Goal: Task Accomplishment & Management: Use online tool/utility

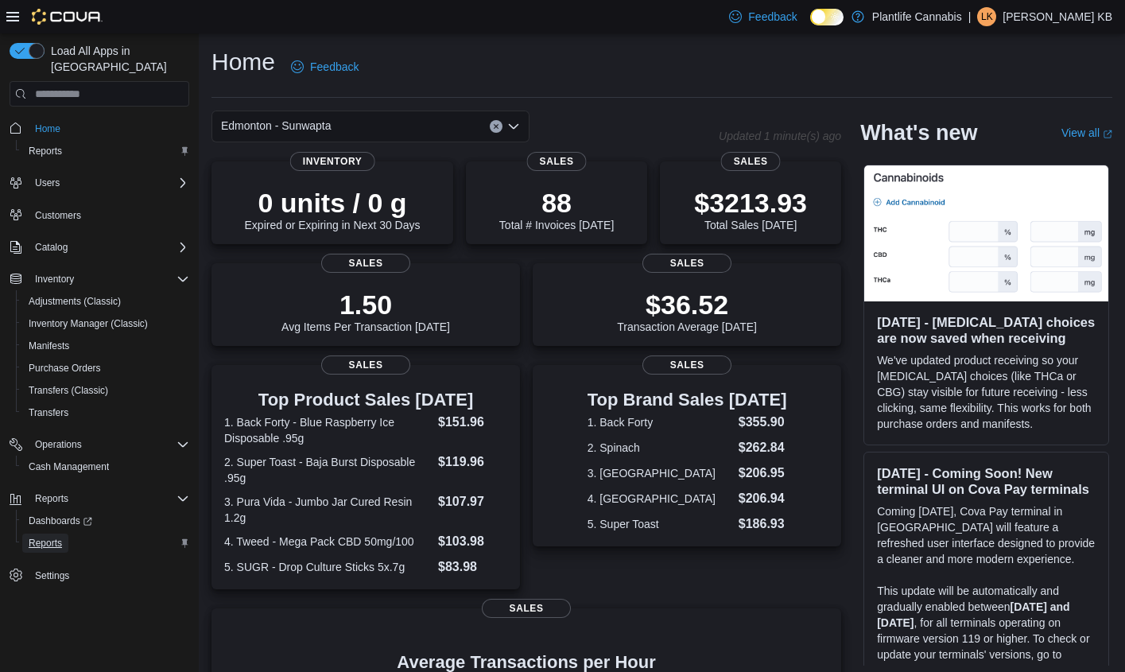
click at [41, 537] on span "Reports" at bounding box center [45, 543] width 33 height 13
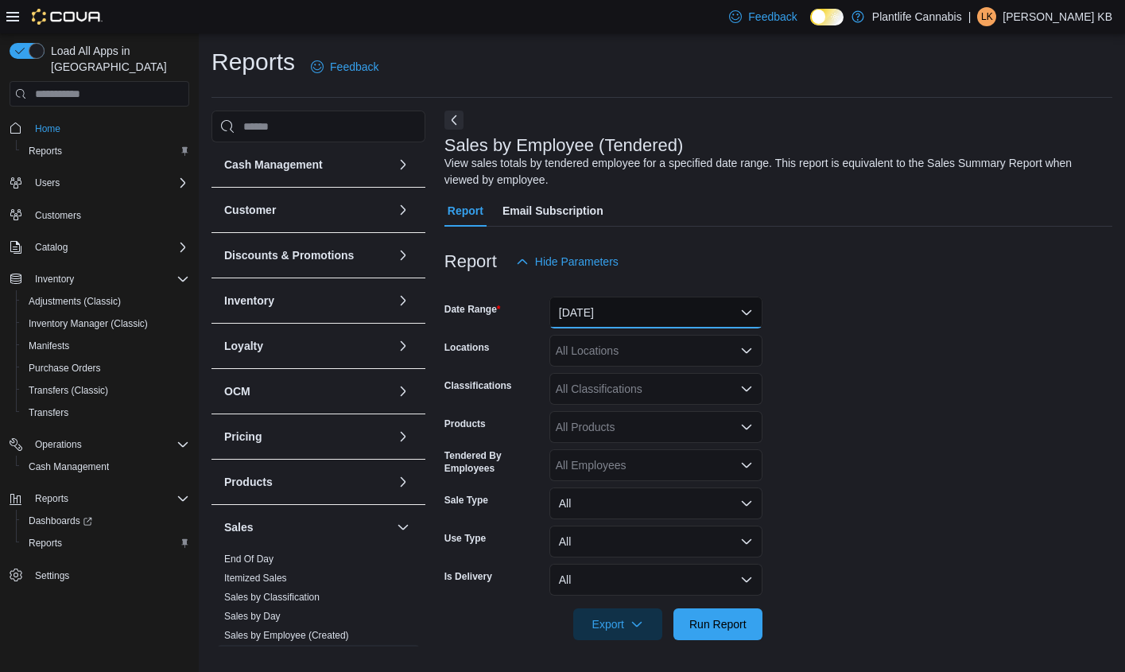
click at [647, 305] on button "Yesterday" at bounding box center [656, 313] width 213 height 32
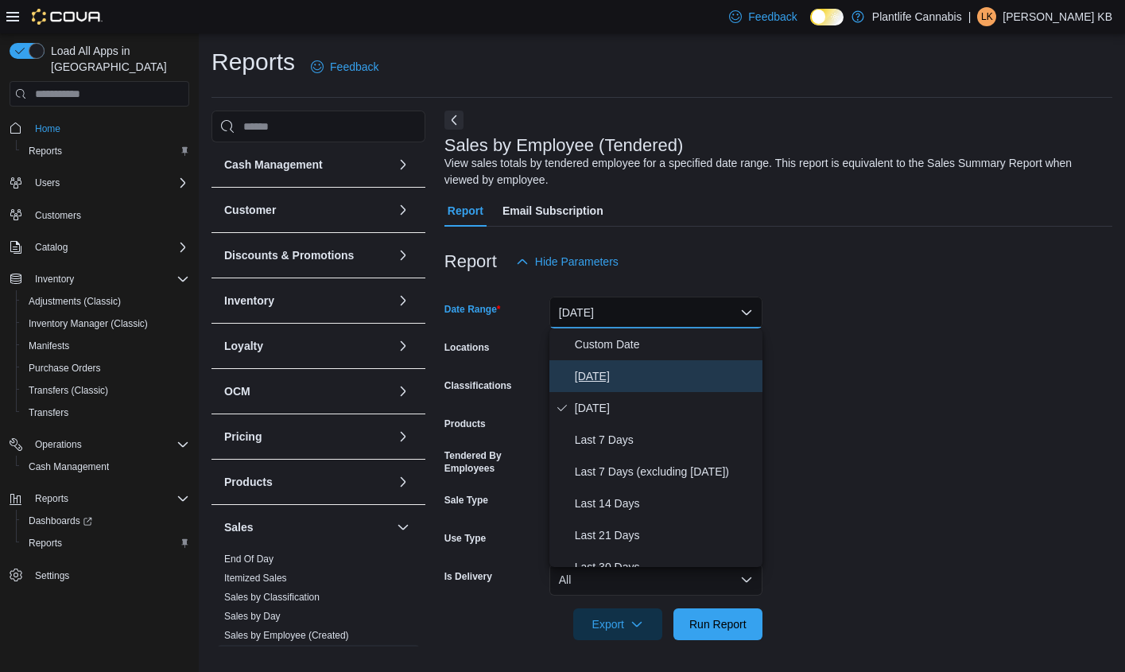
click at [592, 380] on span "Today" at bounding box center [665, 376] width 181 height 19
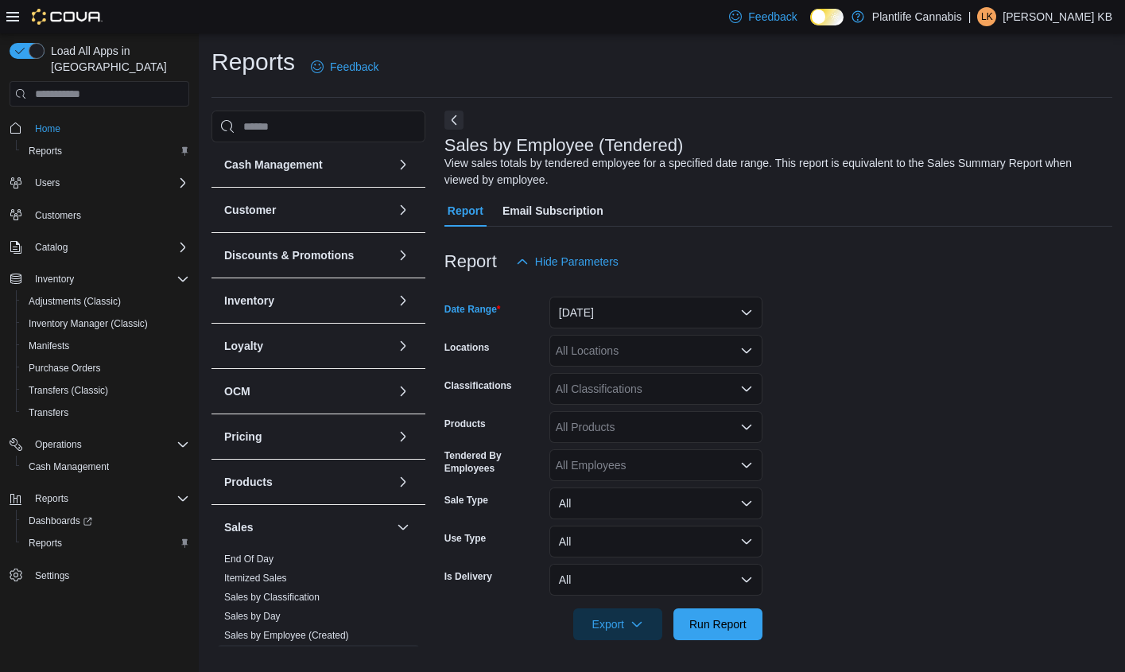
click at [682, 347] on div "All Locations" at bounding box center [656, 351] width 213 height 32
type input "***"
click at [678, 371] on span "Edmonton - Sunwapta" at bounding box center [647, 378] width 111 height 16
click at [705, 616] on span "Run Report" at bounding box center [717, 624] width 57 height 16
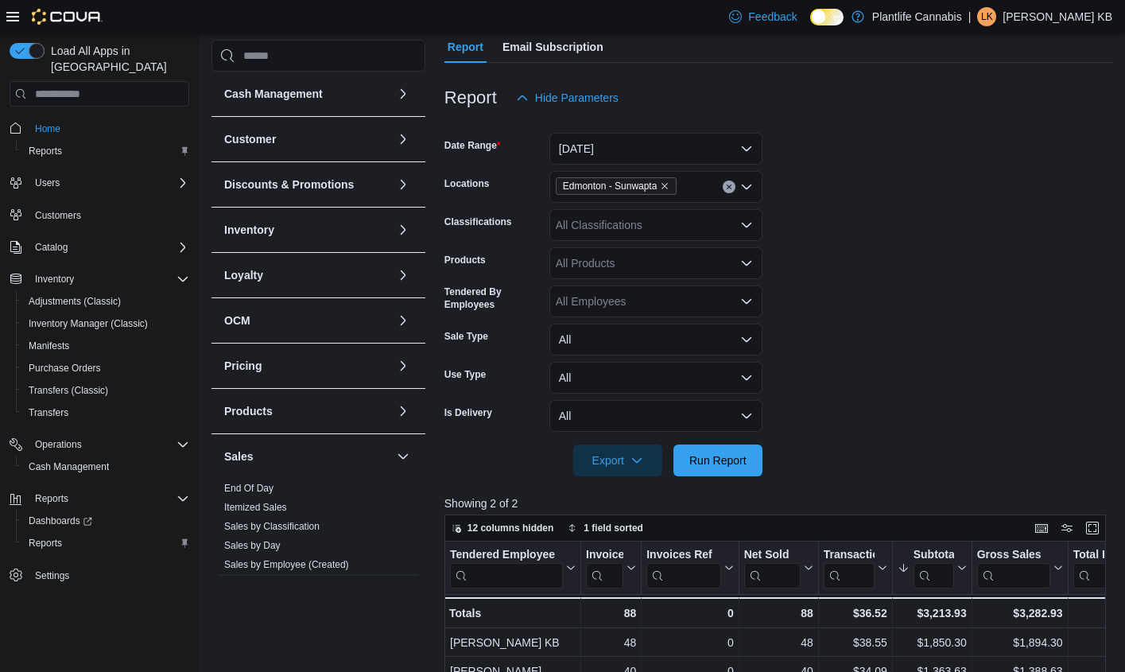
scroll to position [163, 0]
click at [628, 230] on div "All Classifications" at bounding box center [656, 226] width 213 height 32
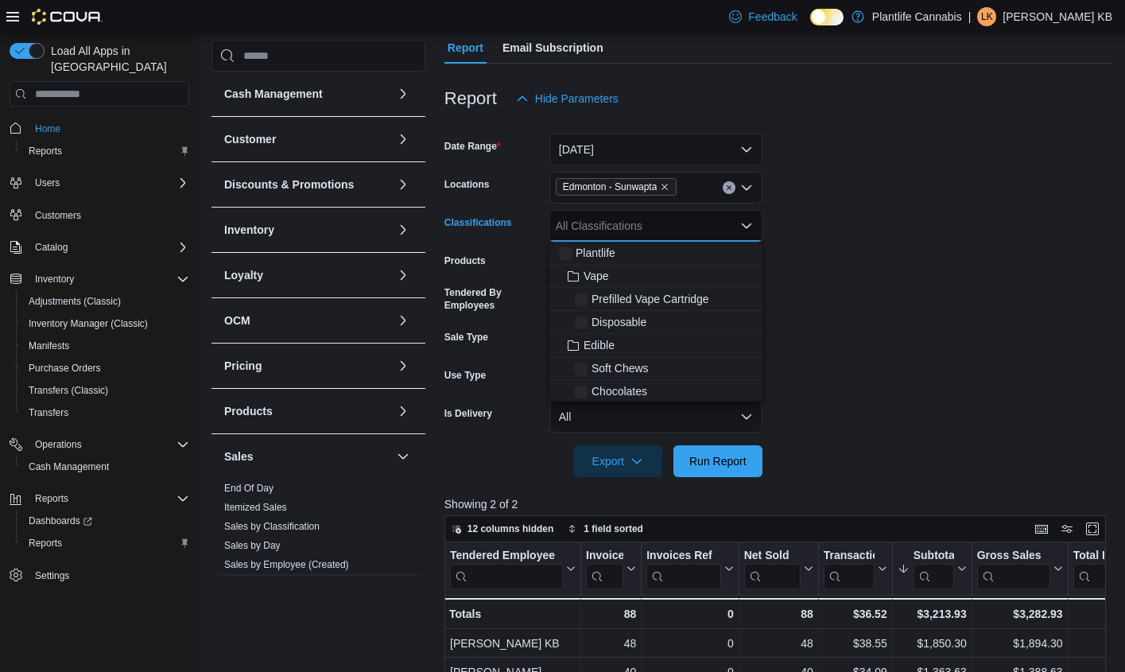
click at [628, 230] on div "All Classifications" at bounding box center [656, 226] width 213 height 32
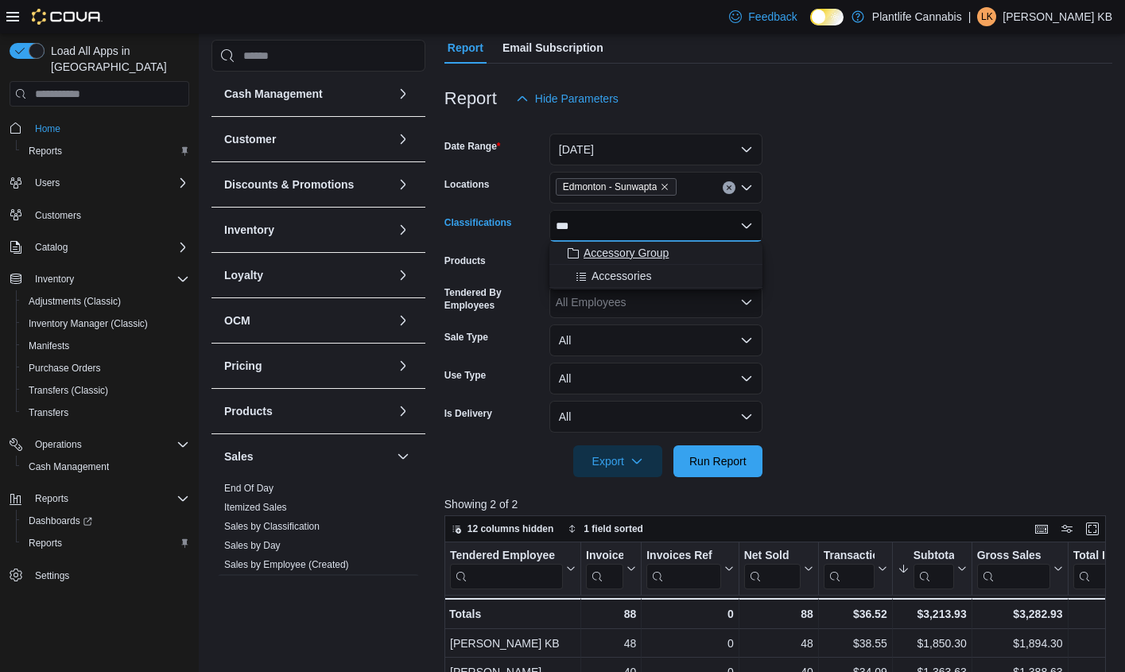
type input "***"
click at [645, 249] on span "Accessory Group" at bounding box center [626, 253] width 85 height 16
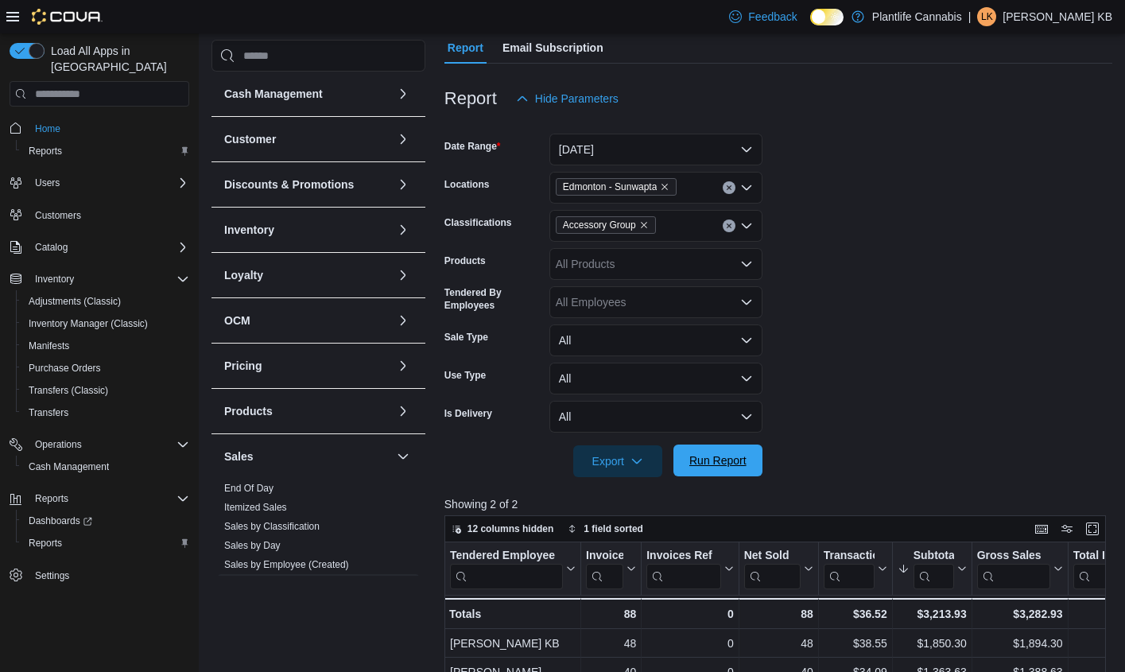
click at [739, 463] on span "Run Report" at bounding box center [717, 460] width 57 height 16
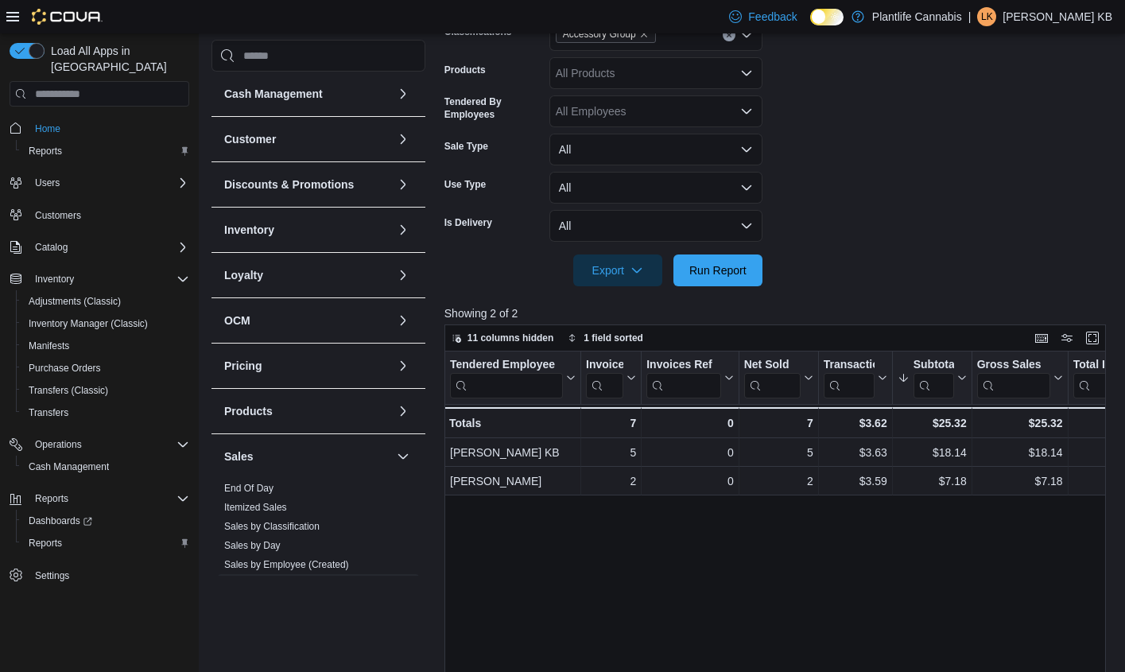
scroll to position [359, 0]
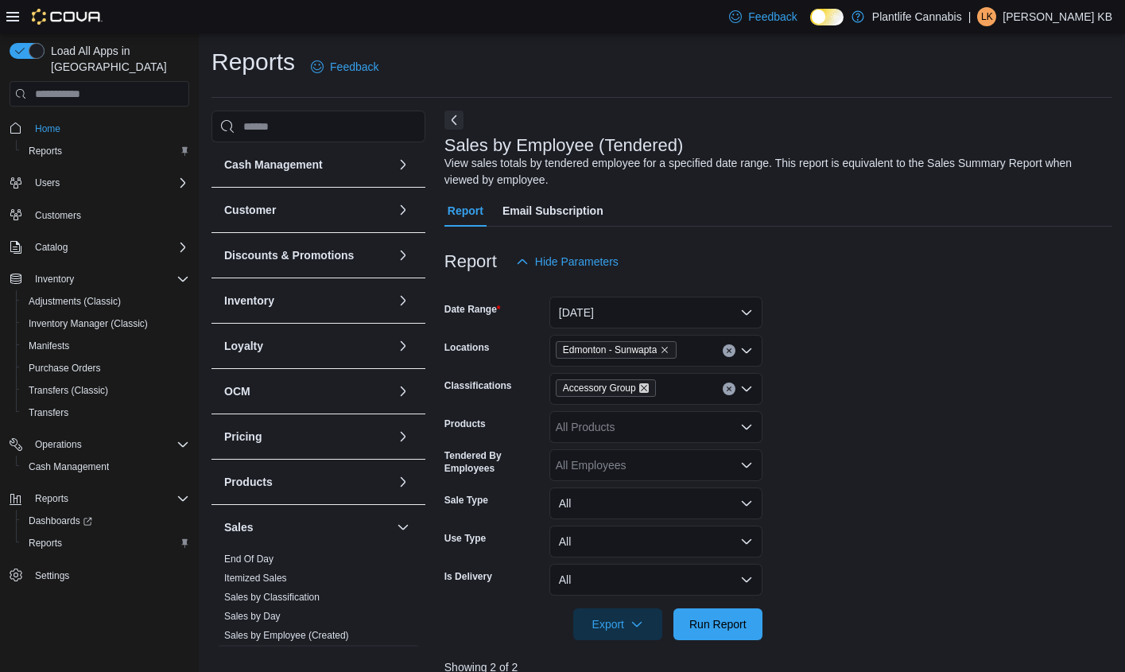
click at [647, 390] on icon "Remove Accessory Group from selection in this group" at bounding box center [644, 388] width 6 height 6
click at [651, 390] on div "Accessory Group" at bounding box center [656, 389] width 213 height 32
click at [713, 619] on span "Run Report" at bounding box center [717, 624] width 57 height 16
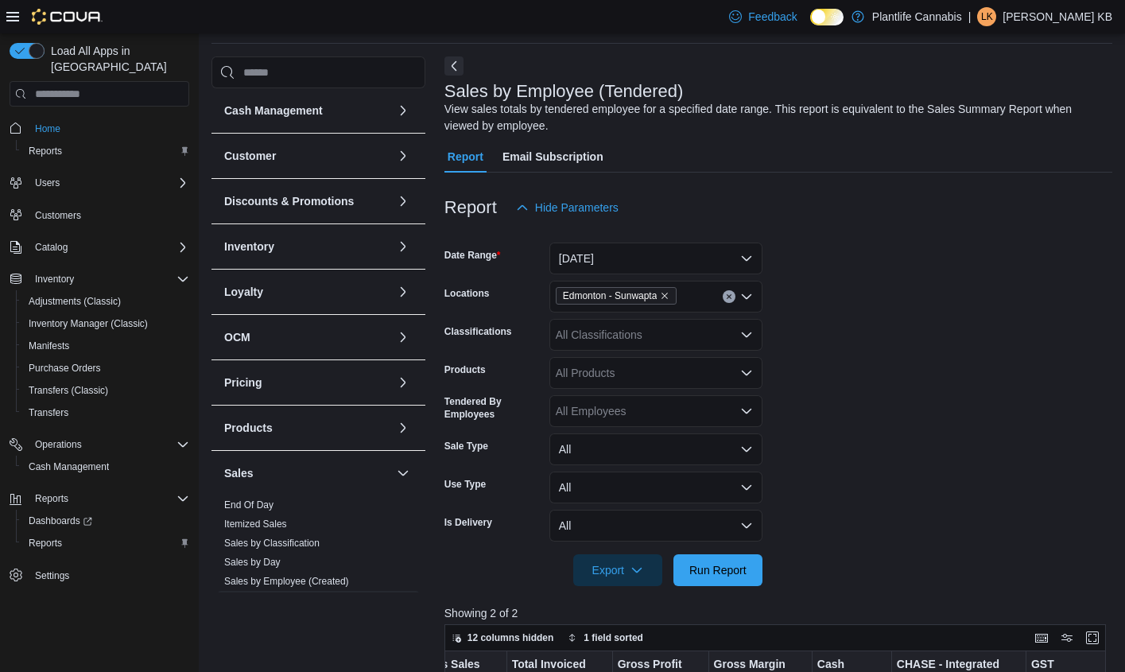
scroll to position [50, 0]
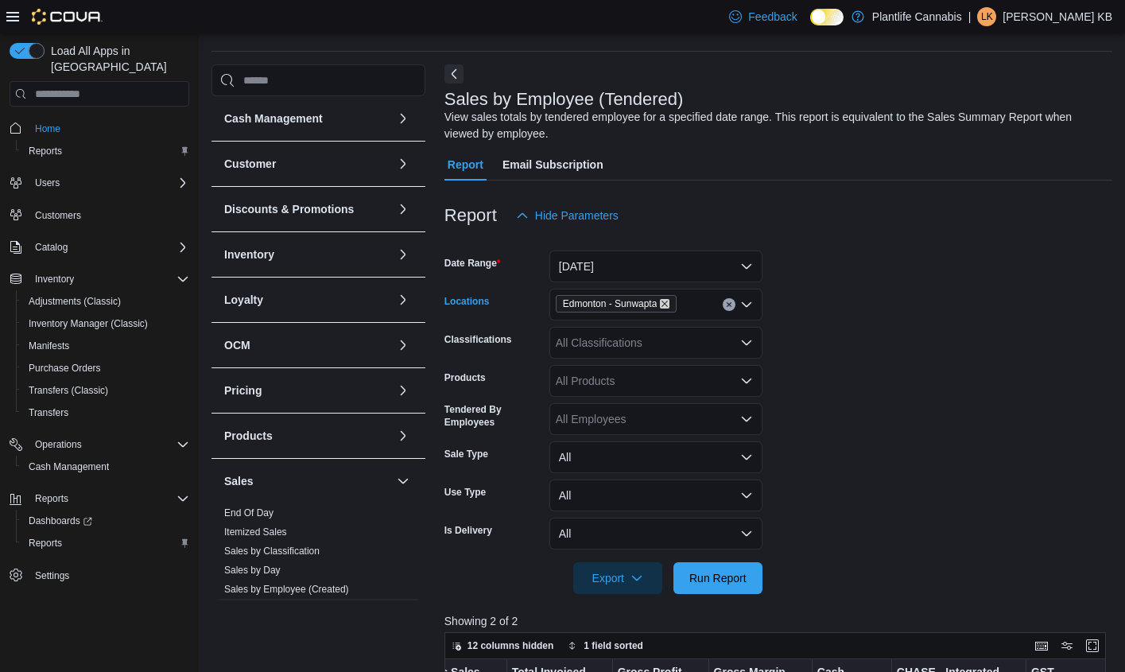
click at [670, 303] on icon "Remove Edmonton - Sunwapta from selection in this group" at bounding box center [665, 304] width 10 height 10
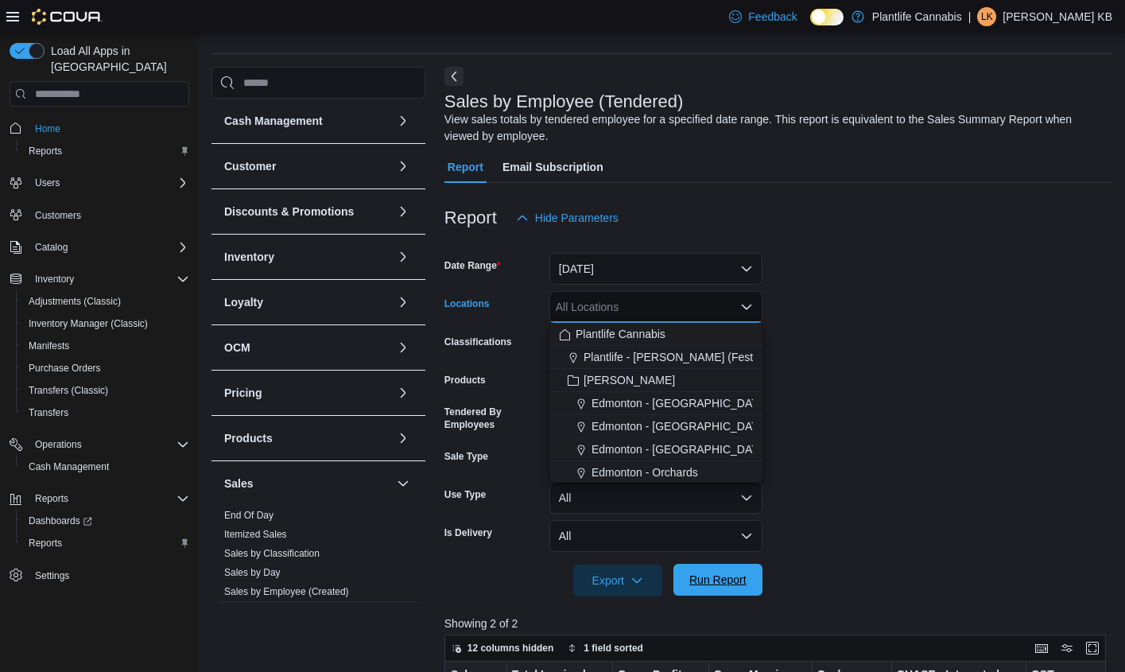
click at [732, 573] on span "Run Report" at bounding box center [717, 580] width 57 height 16
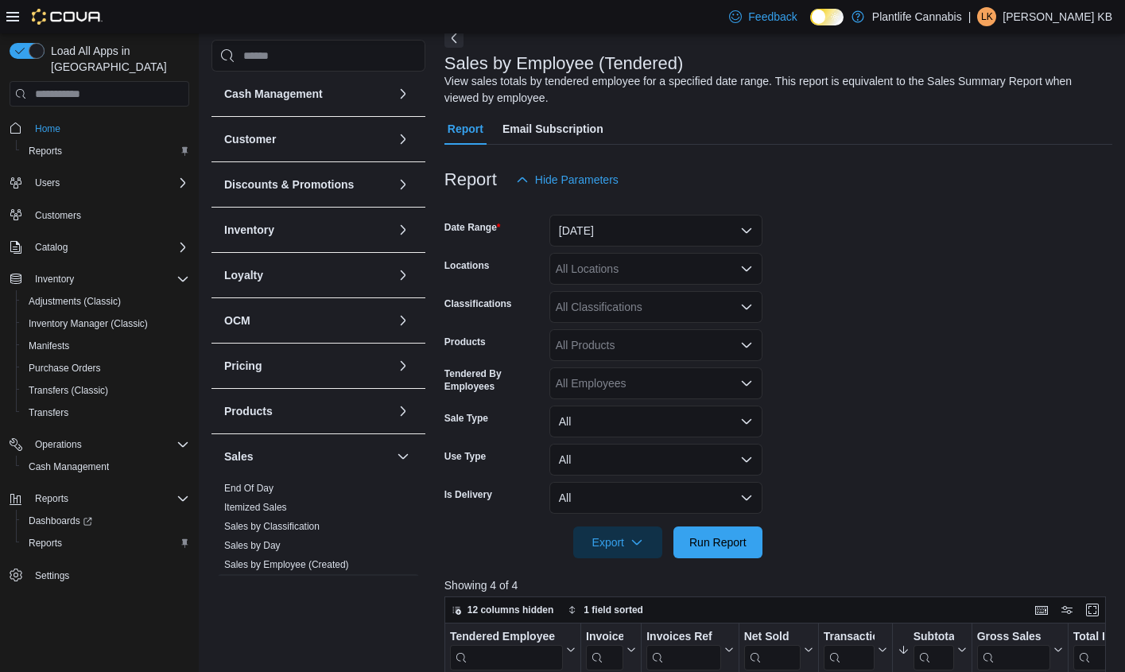
scroll to position [78, 0]
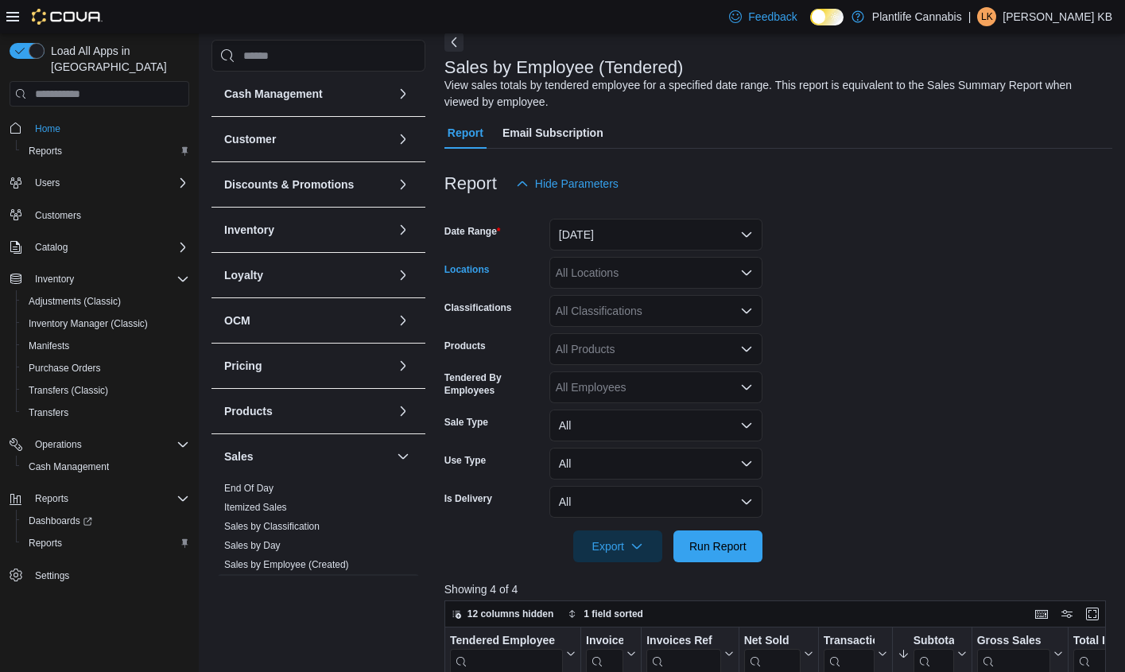
click at [682, 273] on div "All Locations" at bounding box center [656, 273] width 213 height 32
type input "***"
click at [717, 299] on div "Edmonton - Sunwapta" at bounding box center [656, 300] width 194 height 16
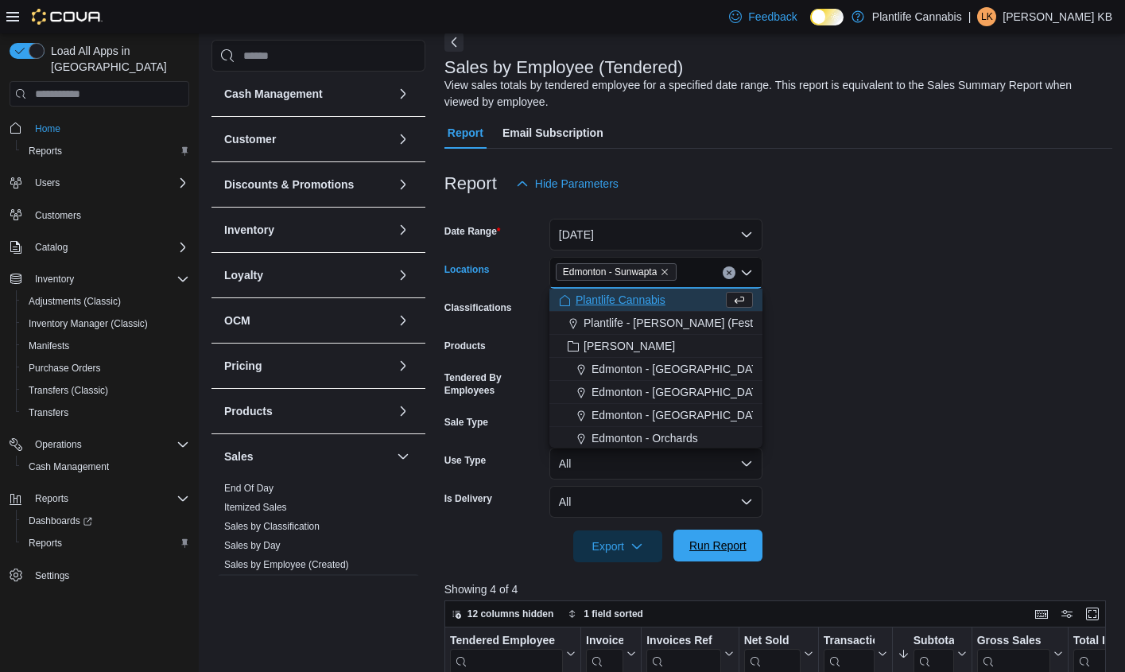
click at [708, 552] on span "Run Report" at bounding box center [717, 546] width 57 height 16
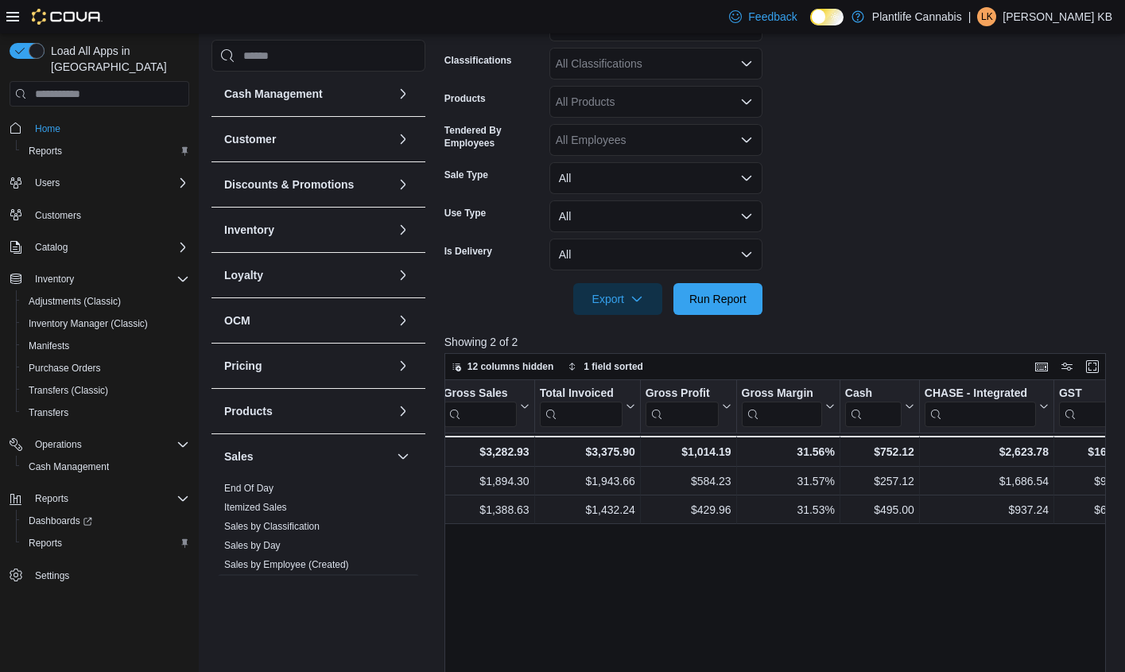
scroll to position [0, 561]
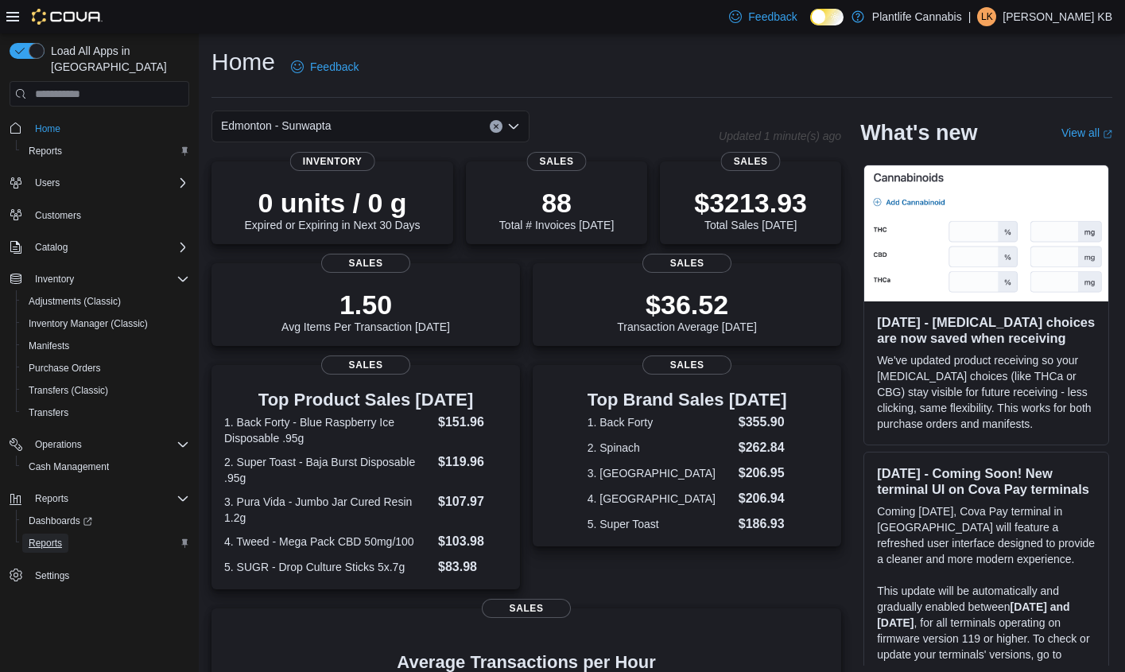
click at [53, 537] on span "Reports" at bounding box center [45, 543] width 33 height 13
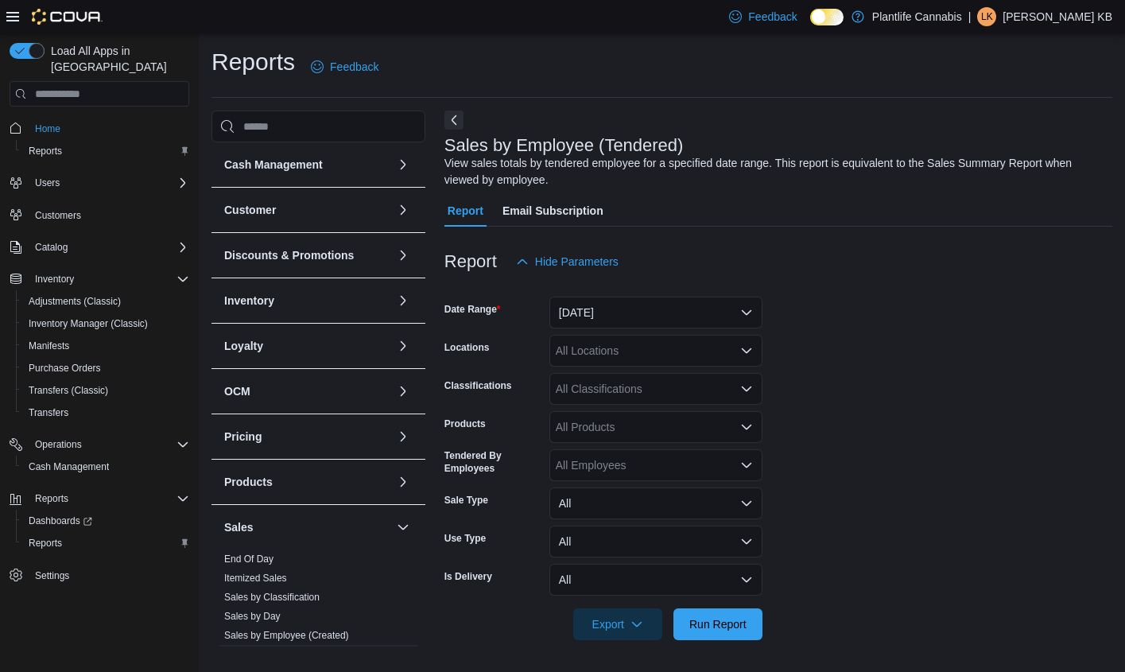
drag, startPoint x: 603, startPoint y: 293, endPoint x: 607, endPoint y: 305, distance: 11.8
click at [604, 299] on form "Date Range Yesterday Locations All Locations Classifications All Classification…" at bounding box center [779, 459] width 668 height 363
click at [607, 305] on button "Yesterday" at bounding box center [656, 313] width 213 height 32
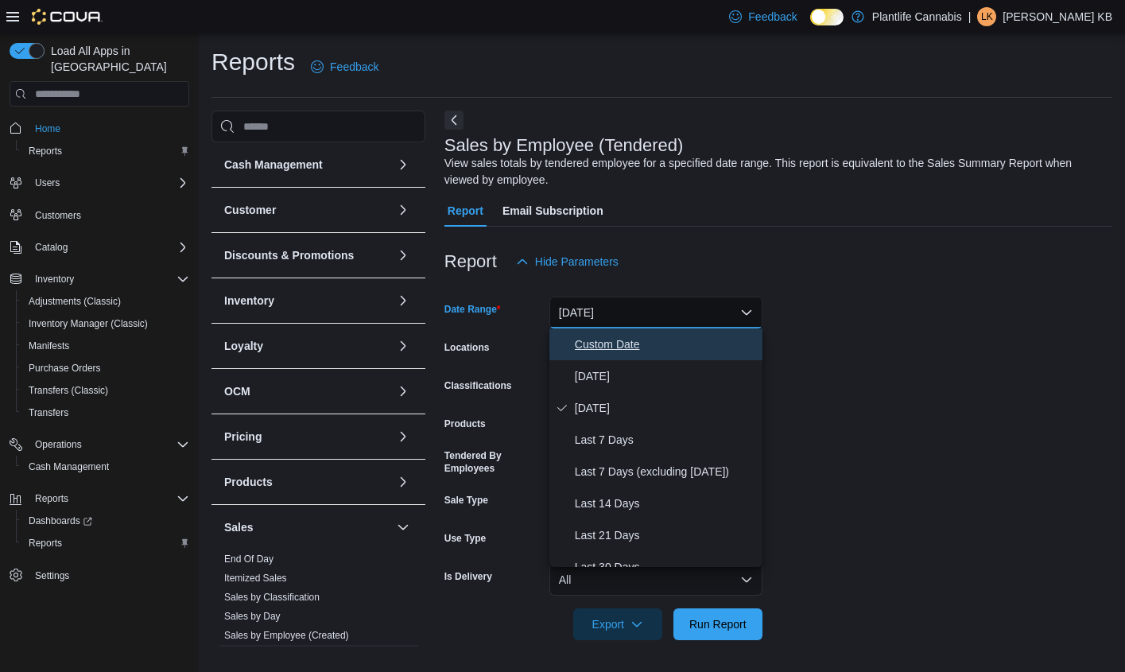
click at [623, 353] on span "Custom Date" at bounding box center [665, 344] width 181 height 19
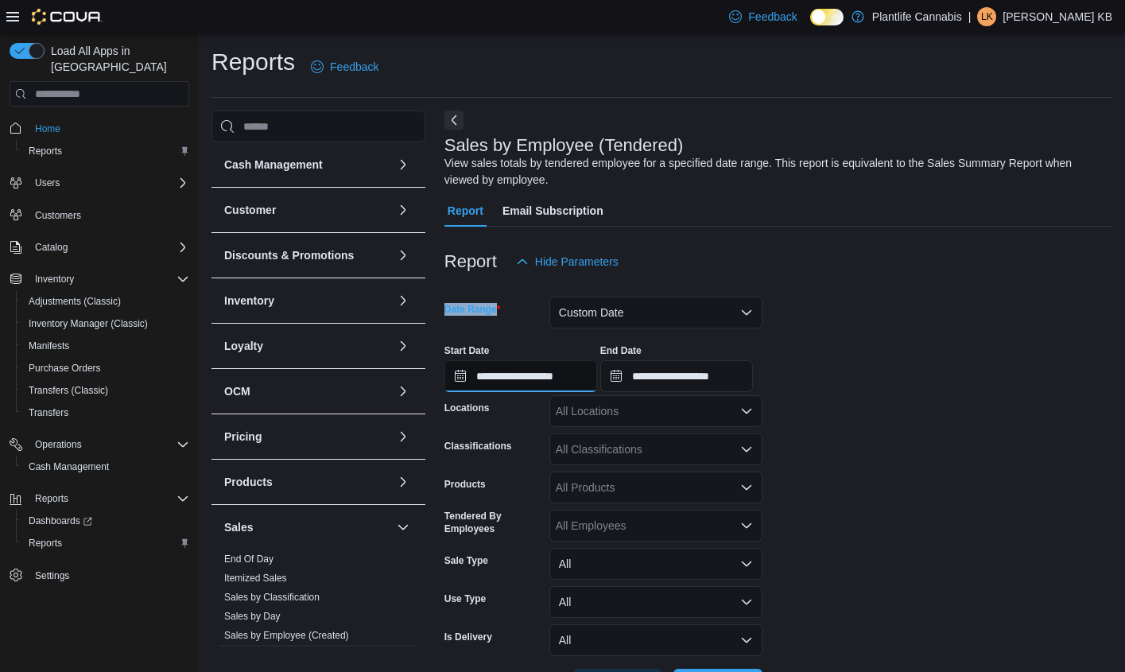
click at [553, 367] on input "**********" at bounding box center [521, 376] width 153 height 32
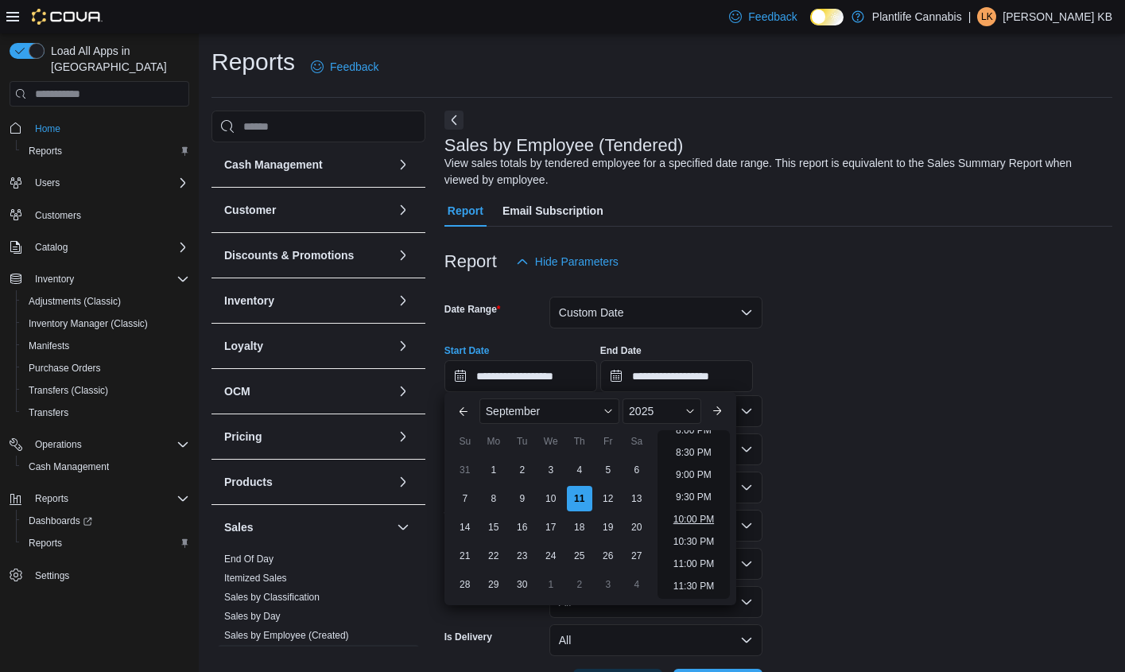
scroll to position [1, 0]
click at [685, 517] on li "10:00 PM" at bounding box center [693, 518] width 53 height 19
type input "**********"
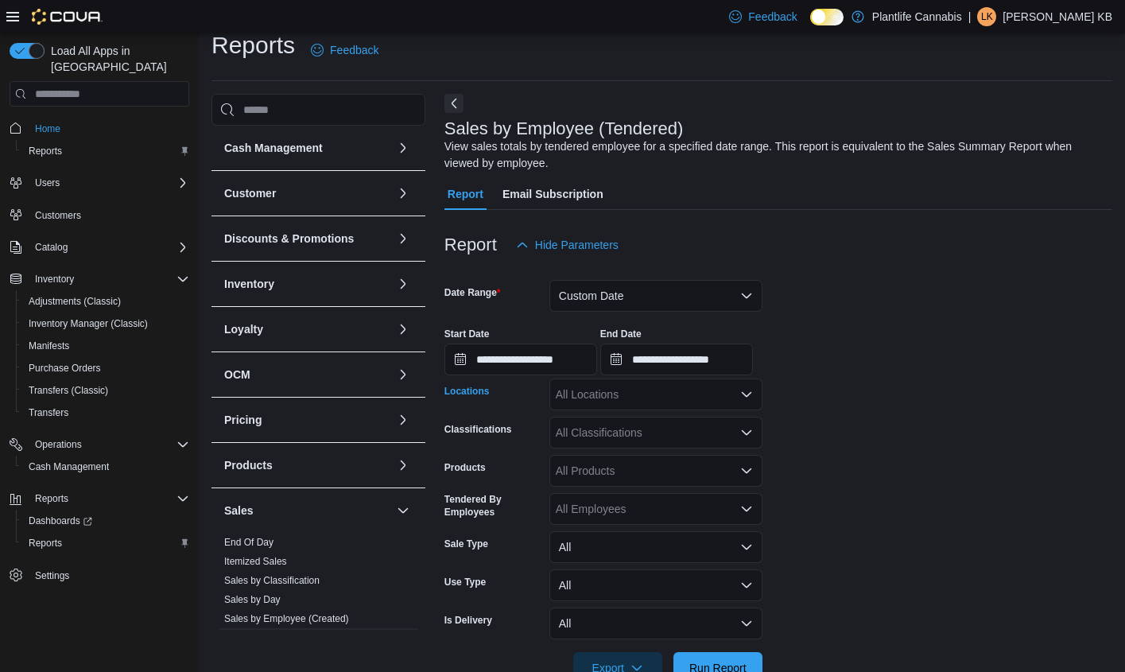
click at [644, 390] on div "All Locations" at bounding box center [656, 395] width 213 height 32
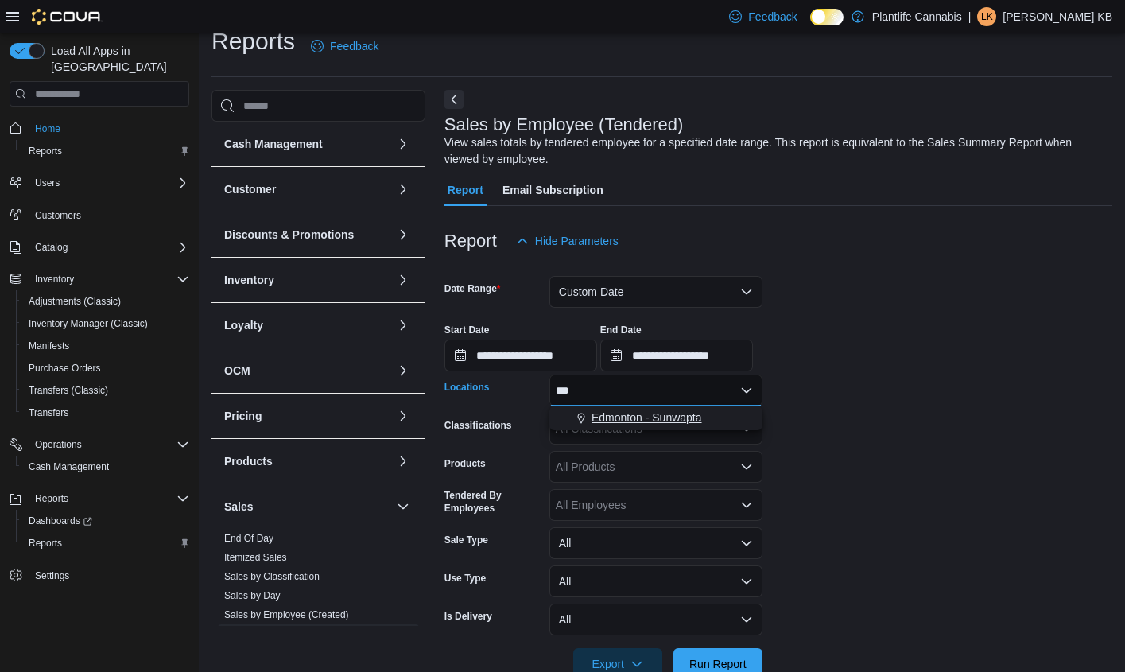
type input "***"
click at [641, 416] on span "Edmonton - Sunwapta" at bounding box center [647, 418] width 111 height 16
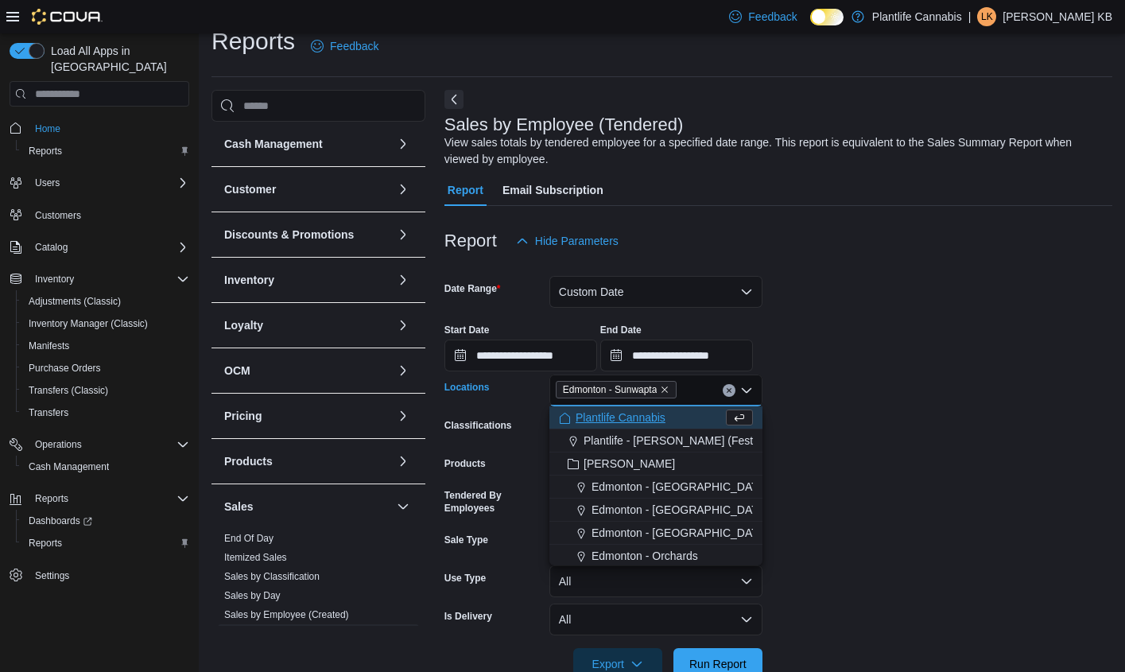
click at [907, 559] on form "**********" at bounding box center [779, 468] width 668 height 423
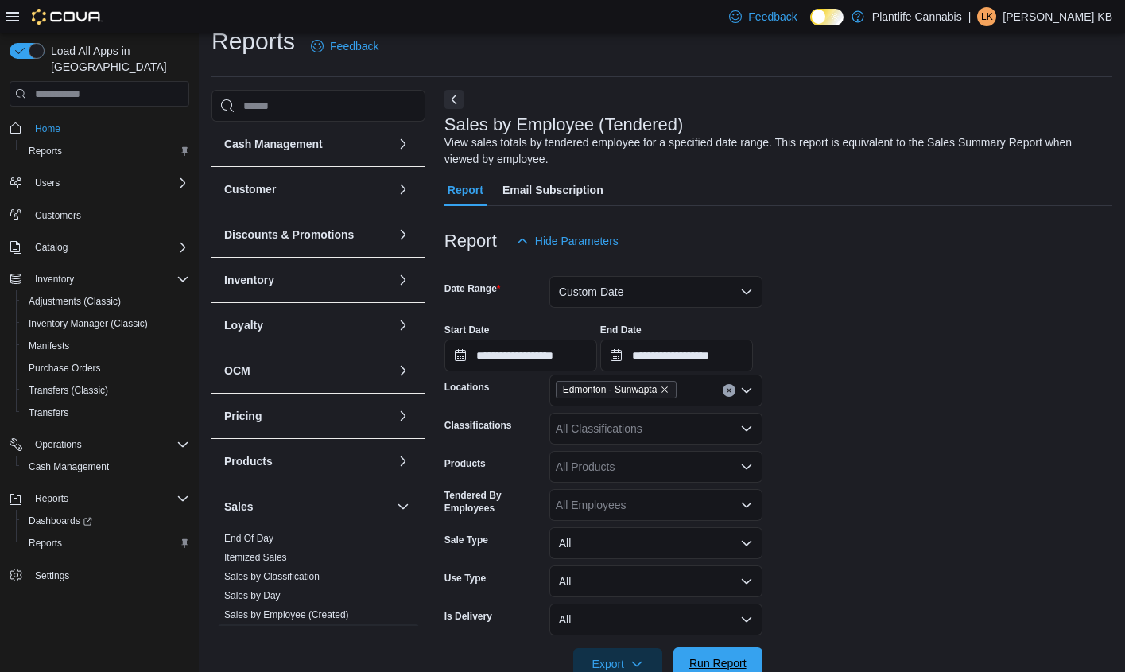
click at [734, 651] on span "Run Report" at bounding box center [718, 663] width 70 height 32
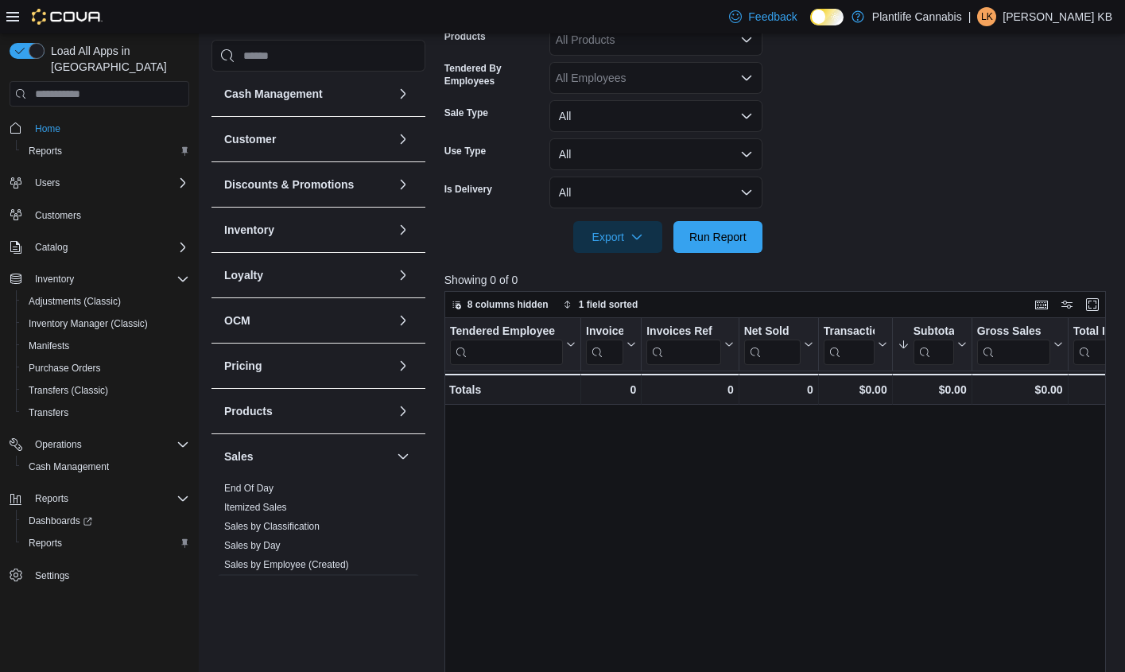
scroll to position [452, 0]
